Goal: Task Accomplishment & Management: Manage account settings

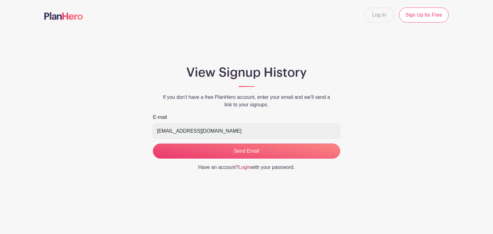
click at [244, 168] on link "Login" at bounding box center [245, 166] width 12 height 5
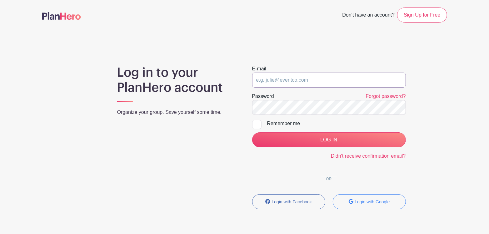
type input "[EMAIL_ADDRESS][DOMAIN_NAME]"
click at [255, 123] on input "Remember me" at bounding box center [254, 122] width 4 height 4
checkbox input "true"
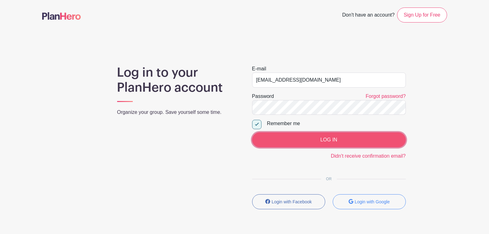
click at [305, 140] on input "LOG IN" at bounding box center [329, 139] width 154 height 15
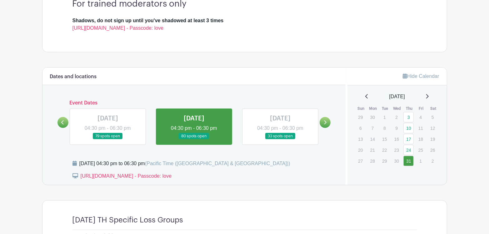
scroll to position [211, 0]
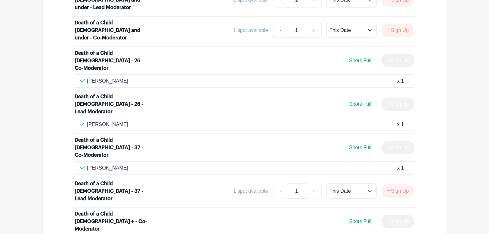
scroll to position [530, 0]
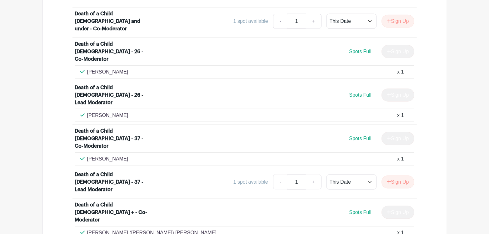
click at [197, 229] on div "Jonathan (Jon) Meltzer x 1" at bounding box center [244, 232] width 328 height 7
click at [402, 229] on div "x 1" at bounding box center [400, 232] width 7 height 7
click at [88, 229] on p "Jonathan (Jon) Meltzer" at bounding box center [151, 232] width 129 height 7
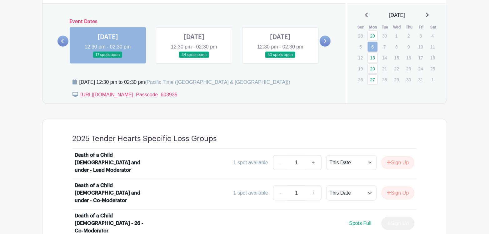
scroll to position [390, 0]
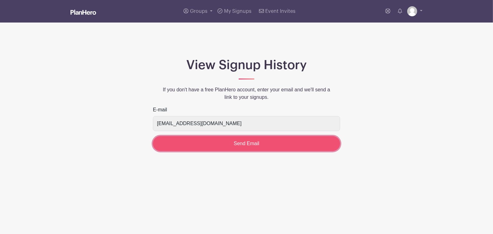
click at [249, 145] on input "Send Email" at bounding box center [246, 143] width 187 height 15
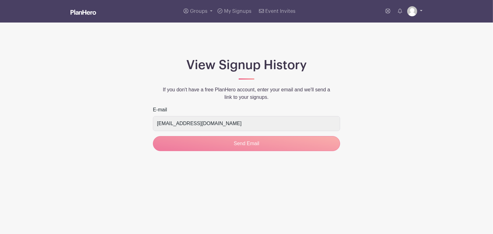
click at [412, 12] on img at bounding box center [412, 11] width 10 height 10
click at [388, 23] on link "My account" at bounding box center [397, 26] width 49 height 10
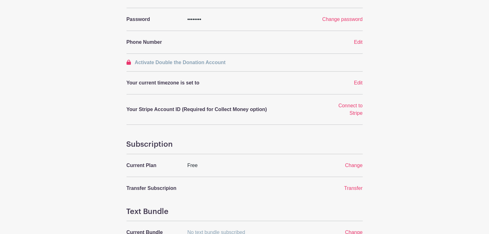
scroll to position [125, 0]
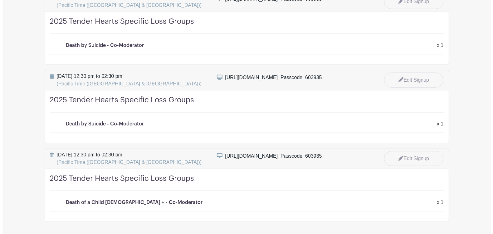
scroll to position [395, 0]
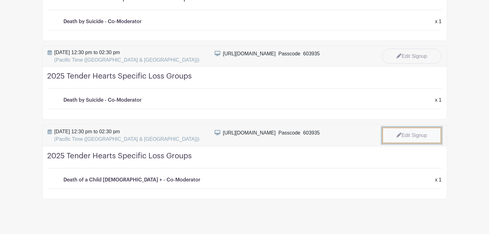
click at [408, 133] on link "Edit Signup" at bounding box center [411, 135] width 59 height 16
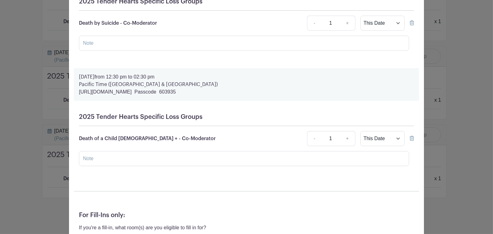
scroll to position [156, 0]
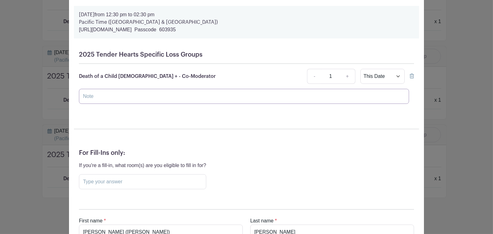
click at [149, 101] on input "text" at bounding box center [244, 96] width 330 height 15
click at [410, 76] on icon at bounding box center [412, 75] width 4 height 5
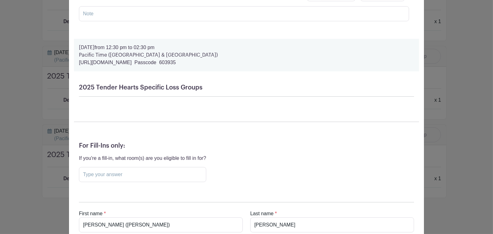
scroll to position [187, 0]
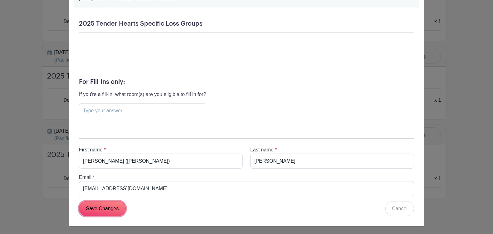
click at [95, 207] on input "Save Changes" at bounding box center [102, 208] width 47 height 15
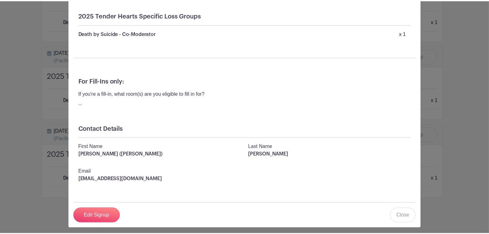
scroll to position [80, 0]
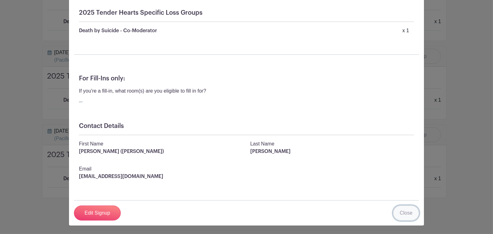
click at [402, 213] on link "Close" at bounding box center [406, 212] width 26 height 15
